Goal: Use online tool/utility: Utilize a website feature to perform a specific function

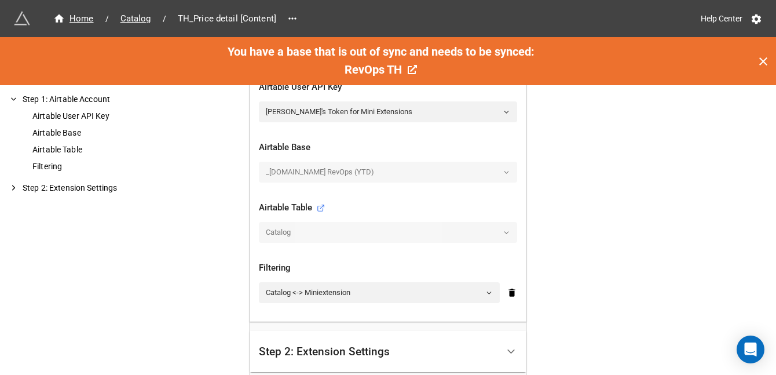
scroll to position [383, 0]
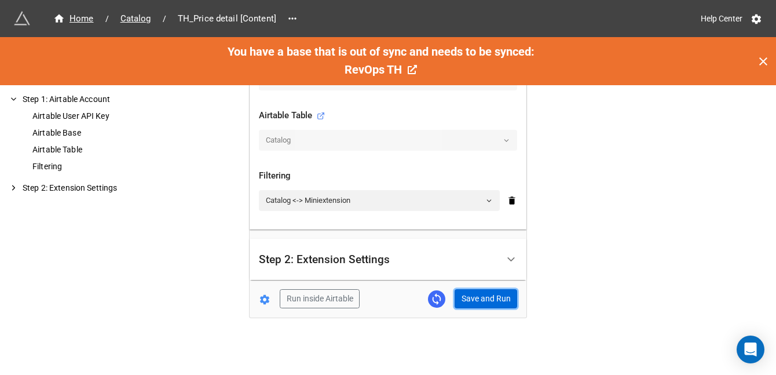
click at [487, 302] on button "Save and Run" at bounding box center [486, 299] width 63 height 20
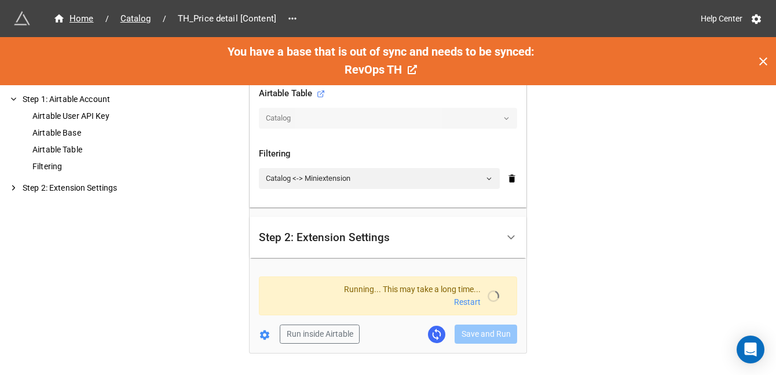
scroll to position [403, 0]
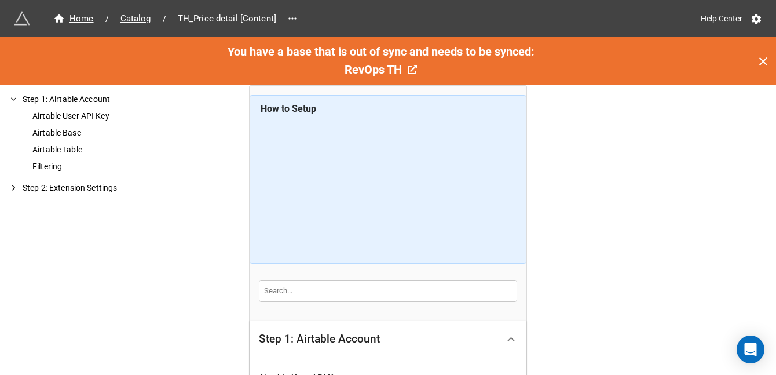
scroll to position [398, 0]
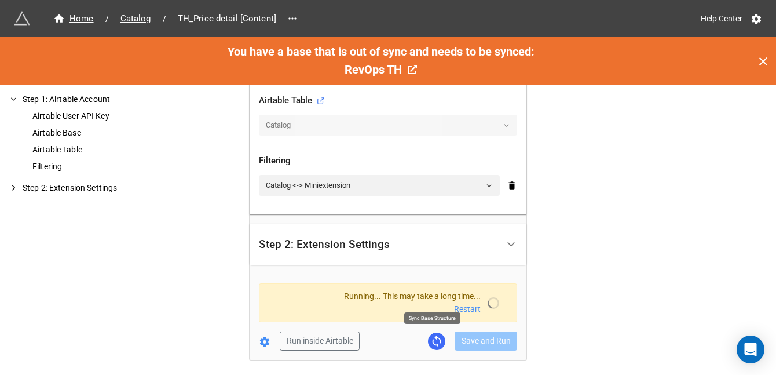
click at [436, 338] on icon at bounding box center [437, 341] width 9 height 12
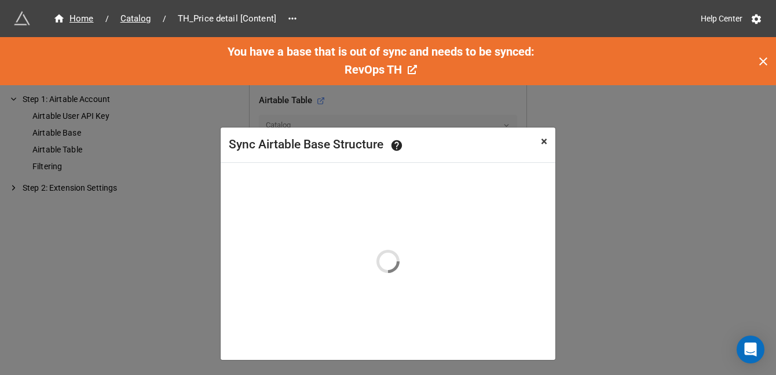
click at [543, 140] on span "×" at bounding box center [544, 141] width 6 height 14
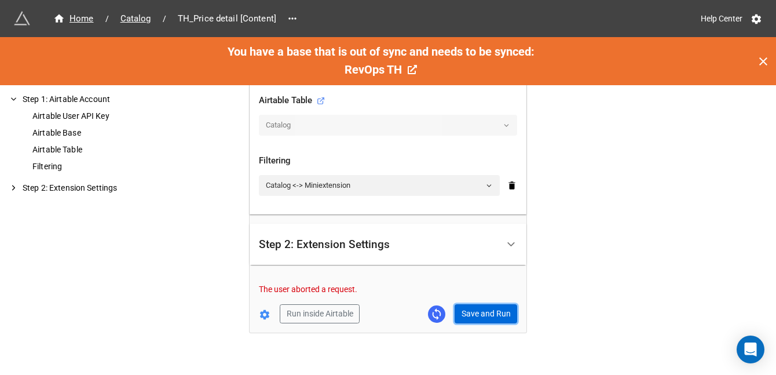
click at [477, 318] on button "Save and Run" at bounding box center [486, 314] width 63 height 20
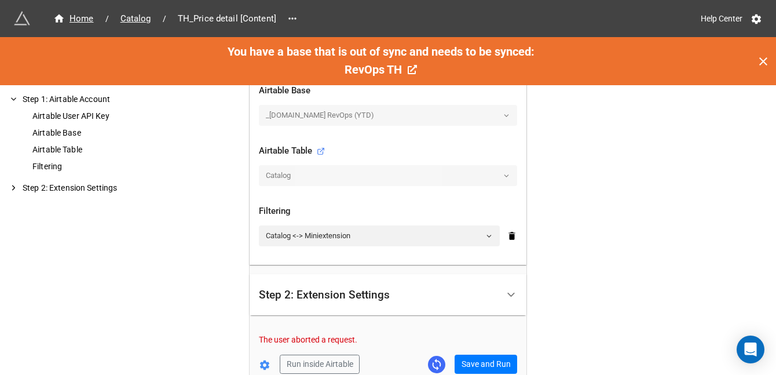
scroll to position [404, 0]
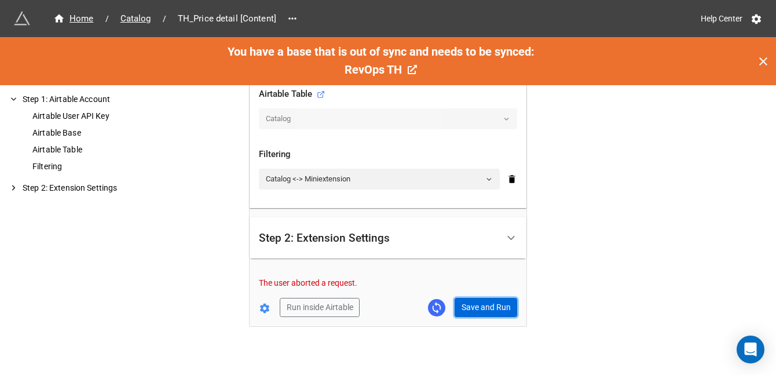
click at [485, 306] on button "Save and Run" at bounding box center [486, 308] width 63 height 20
click at [503, 312] on button "Save and Run" at bounding box center [486, 308] width 63 height 20
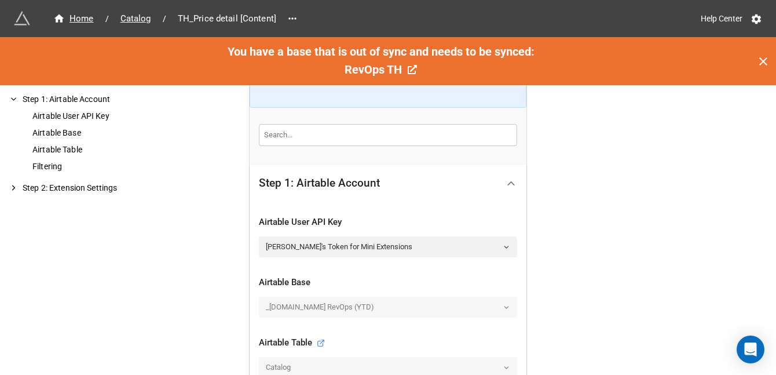
scroll to position [383, 0]
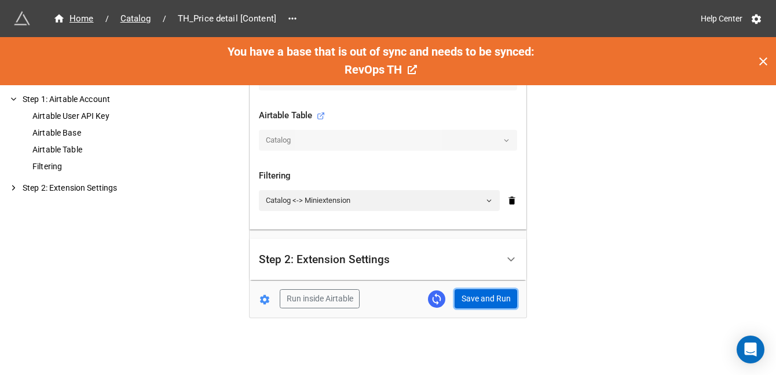
click at [506, 297] on button "Save and Run" at bounding box center [486, 299] width 63 height 20
